Goal: Information Seeking & Learning: Learn about a topic

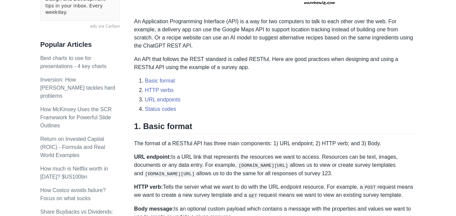
scroll to position [233, 0]
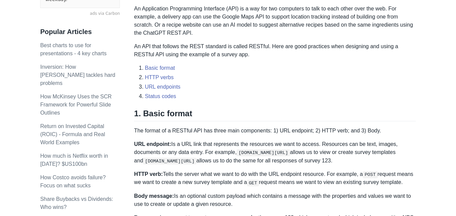
click at [304, 110] on h2 "1. Basic format" at bounding box center [274, 115] width 281 height 13
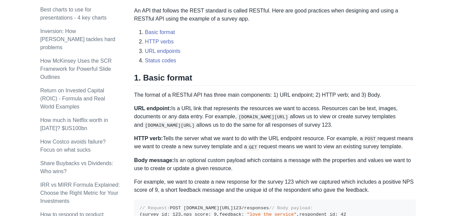
scroll to position [273, 0]
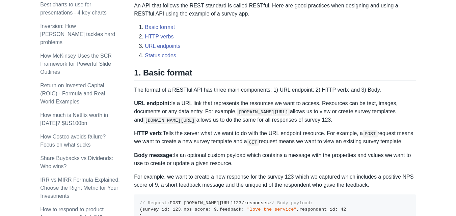
click at [409, 130] on p "HTTP verb: Tells the server what we want to do with the URL endpoint resource. …" at bounding box center [274, 138] width 281 height 17
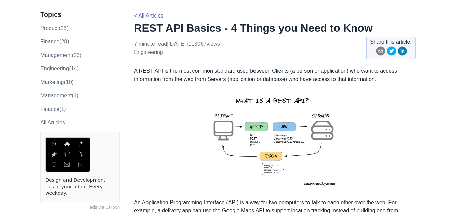
scroll to position [0, 0]
